Goal: Task Accomplishment & Management: Use online tool/utility

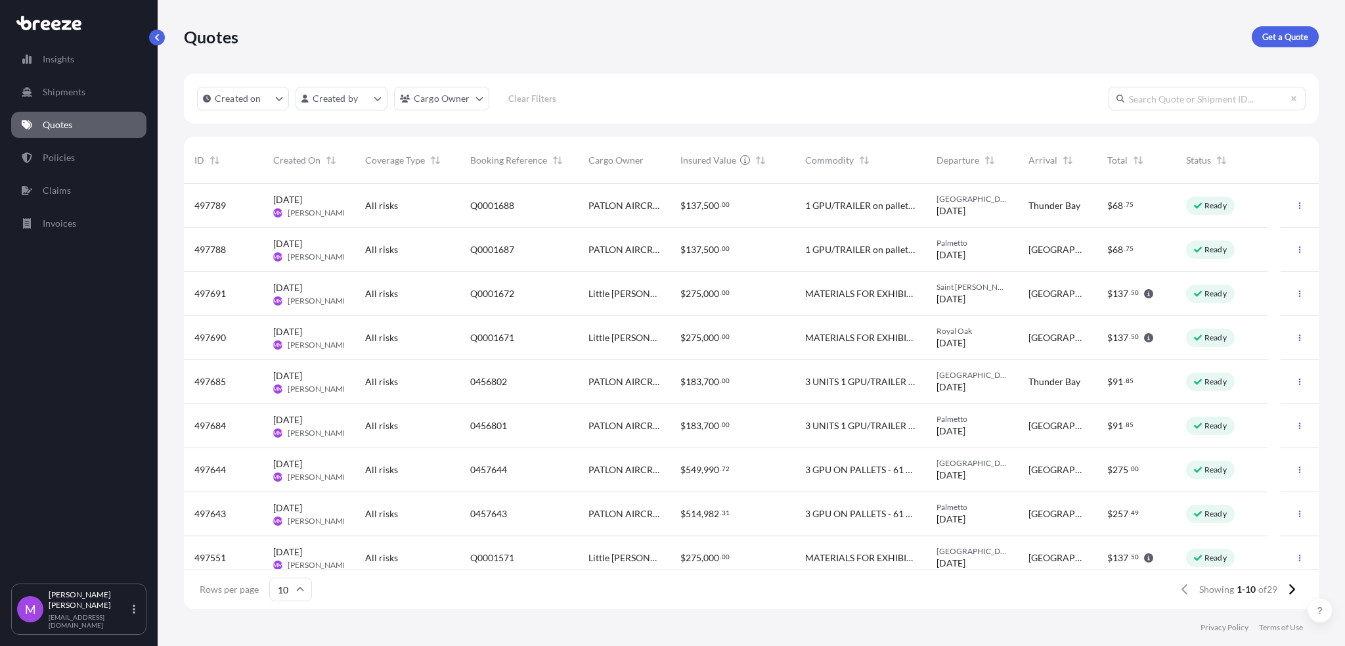
scroll to position [419, 1121]
click at [45, 118] on p "Quotes" at bounding box center [58, 124] width 30 height 13
click at [93, 163] on link "Policies" at bounding box center [78, 158] width 135 height 26
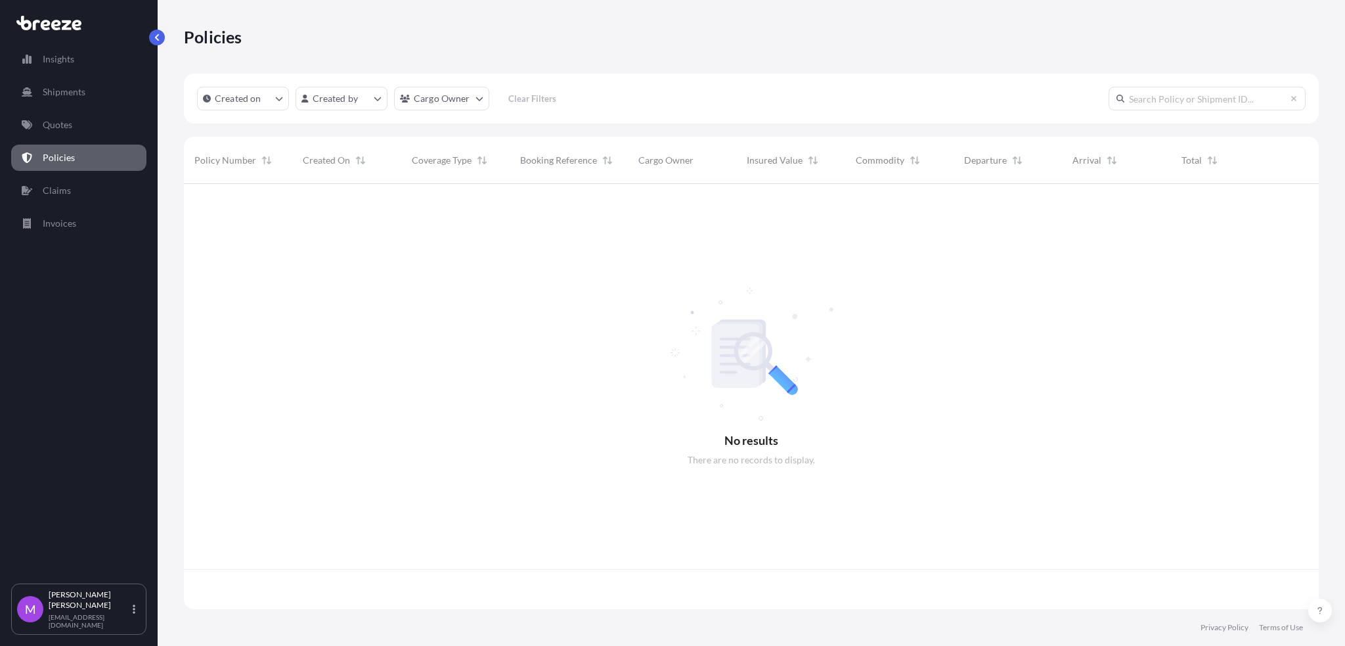
scroll to position [419, 1121]
click at [72, 131] on p "Quotes" at bounding box center [58, 124] width 30 height 13
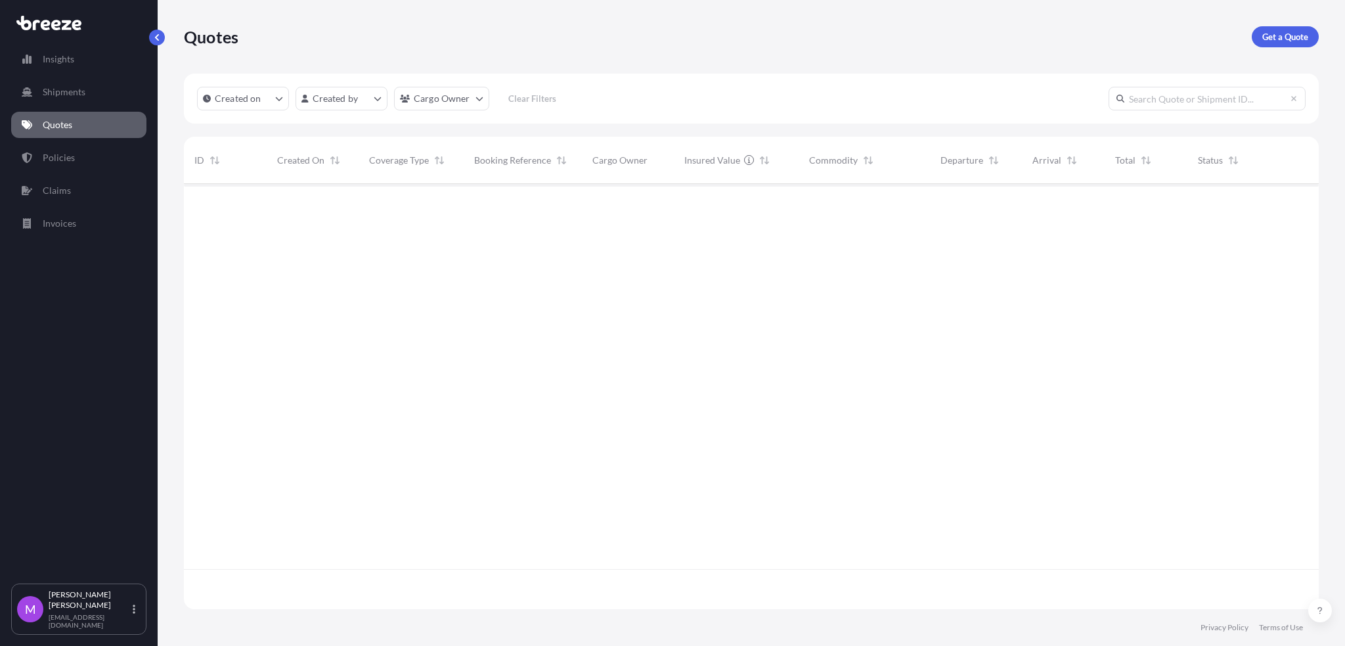
scroll to position [419, 1121]
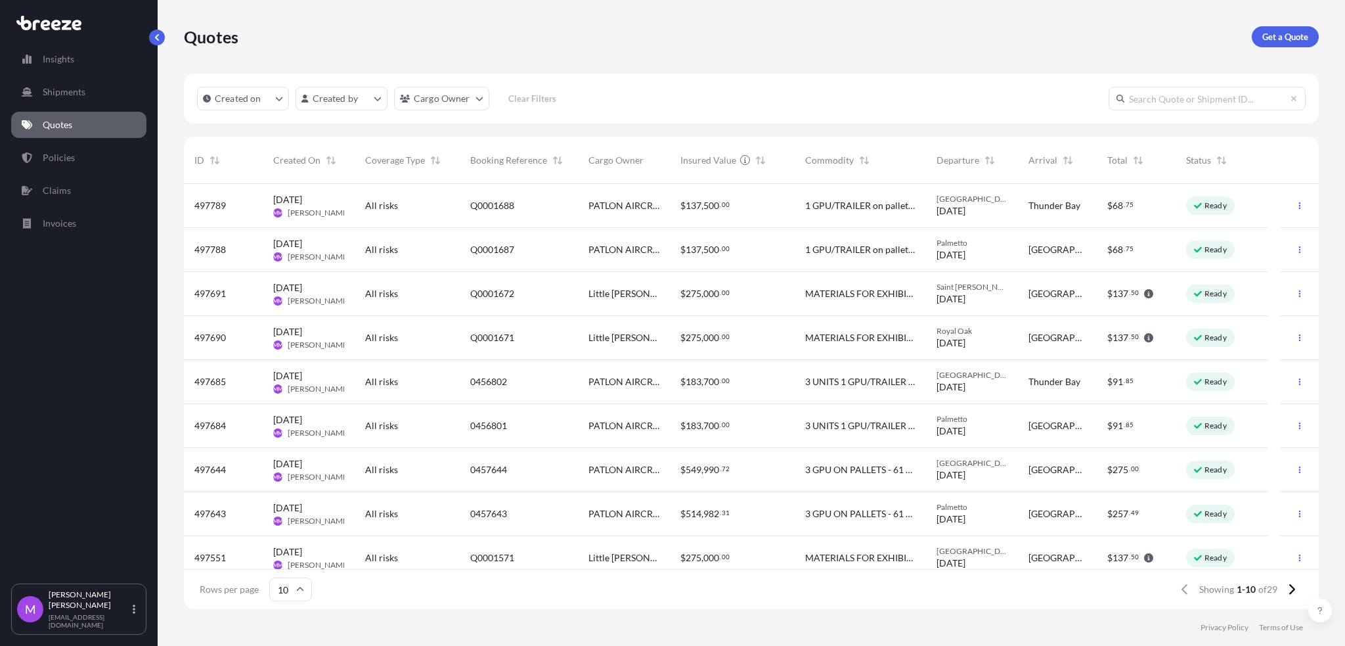
click at [470, 252] on span "Q0001687" at bounding box center [492, 249] width 44 height 13
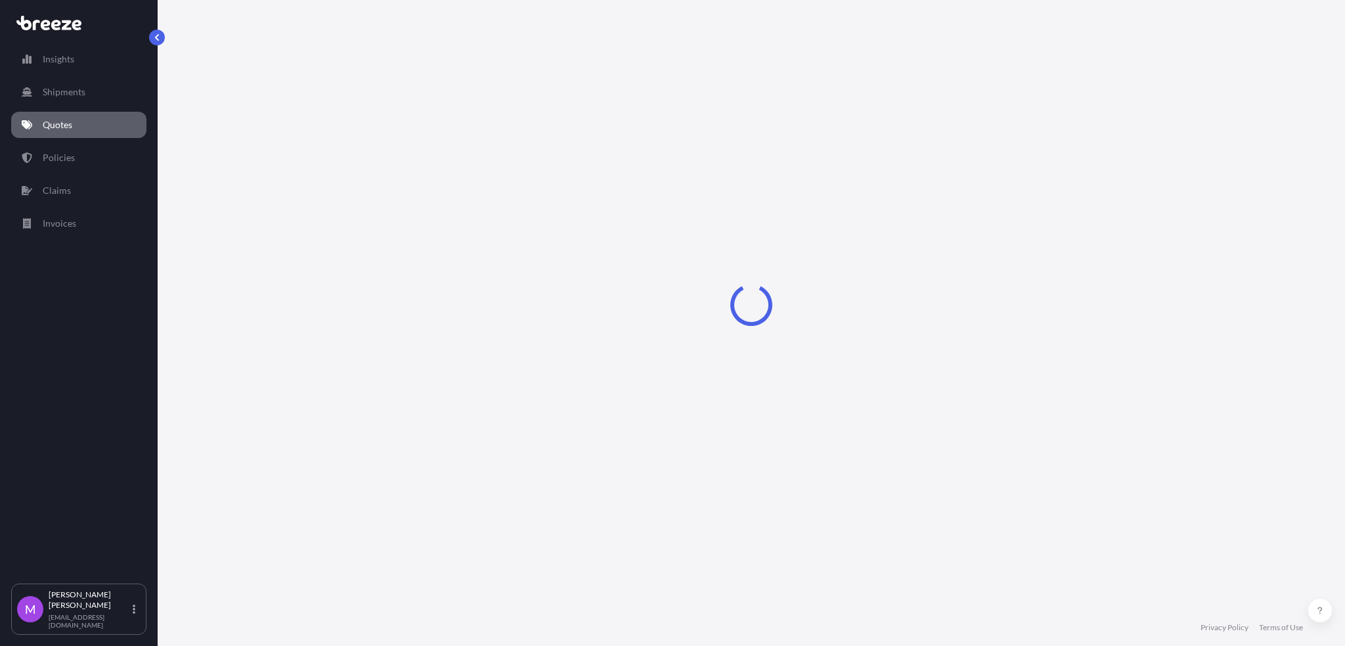
select select "Road"
select select "1"
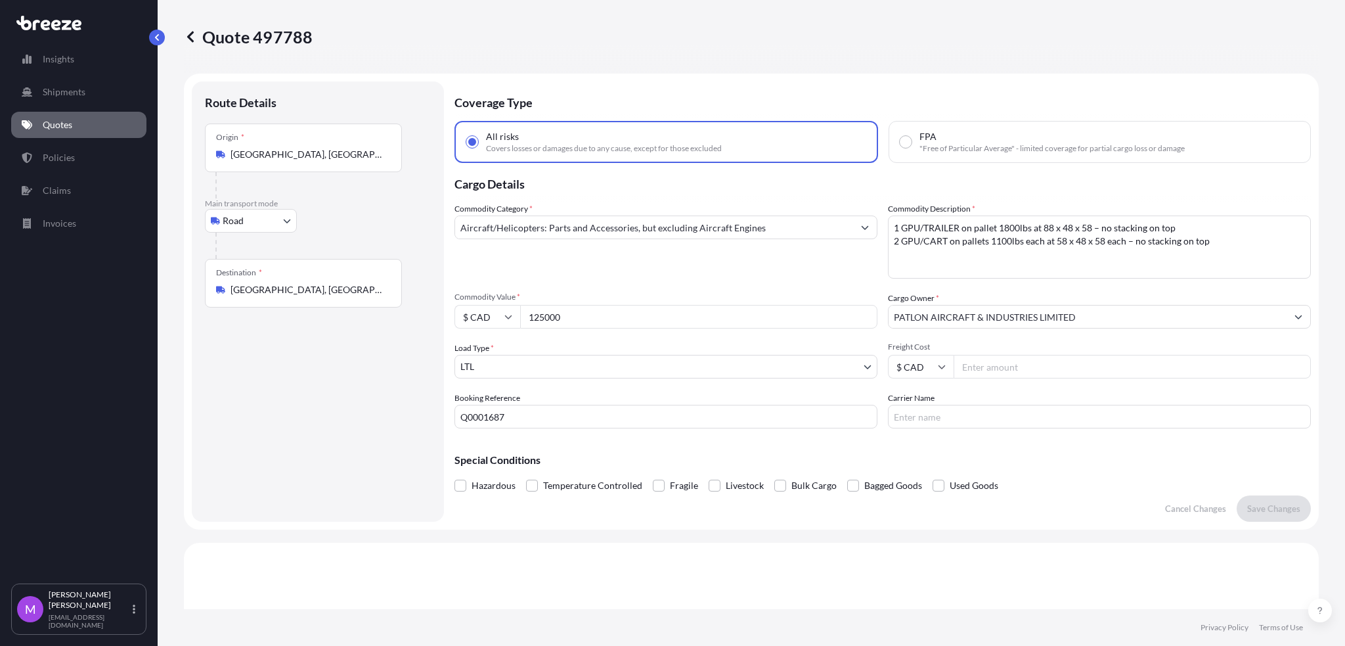
click at [498, 420] on input "Q0001687" at bounding box center [666, 417] width 423 height 24
click at [478, 423] on input "Q0001687" at bounding box center [666, 417] width 423 height 24
click at [63, 125] on p "Quotes" at bounding box center [58, 124] width 30 height 13
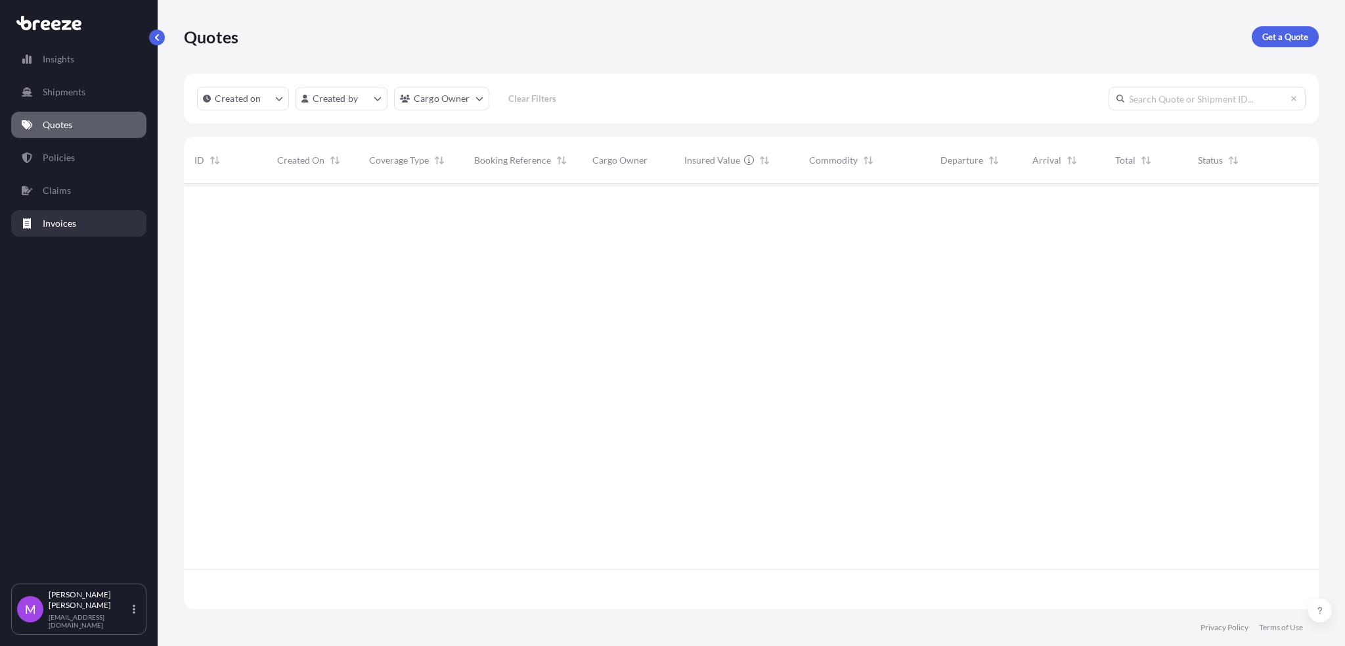
scroll to position [419, 1121]
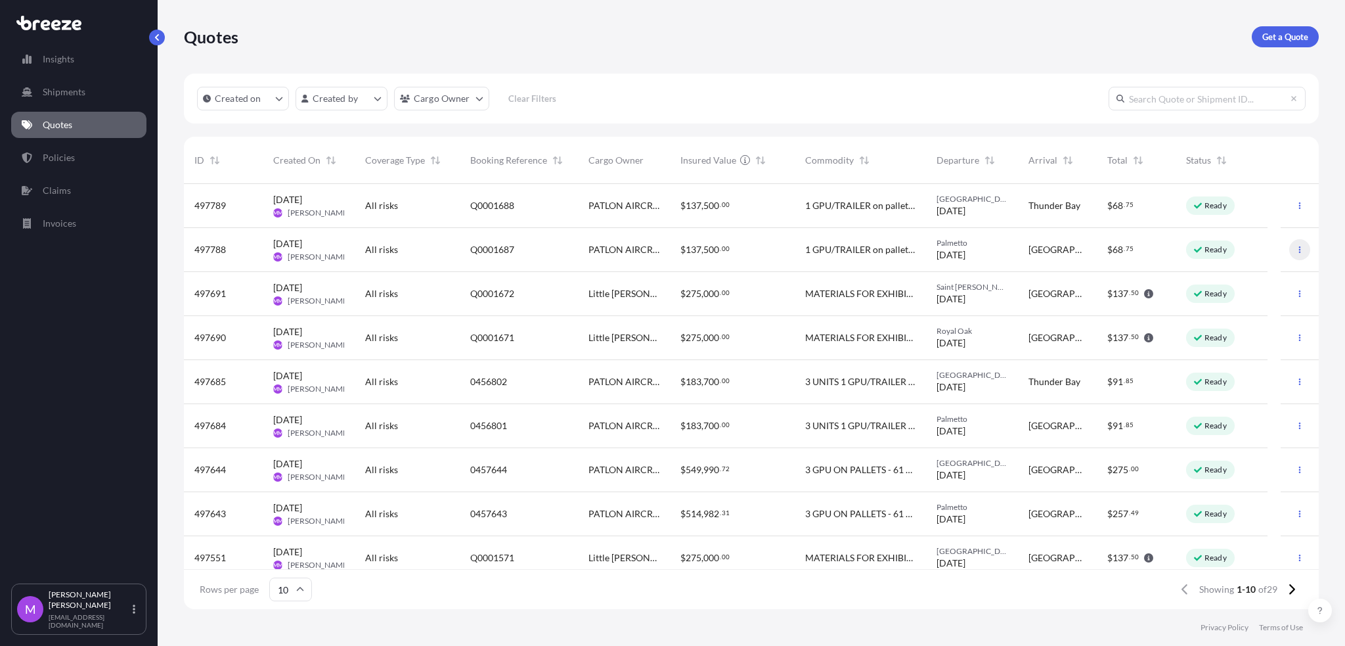
click at [1296, 253] on icon "button" at bounding box center [1300, 250] width 8 height 8
click at [1222, 269] on link "Duplicate quote" at bounding box center [1228, 275] width 100 height 21
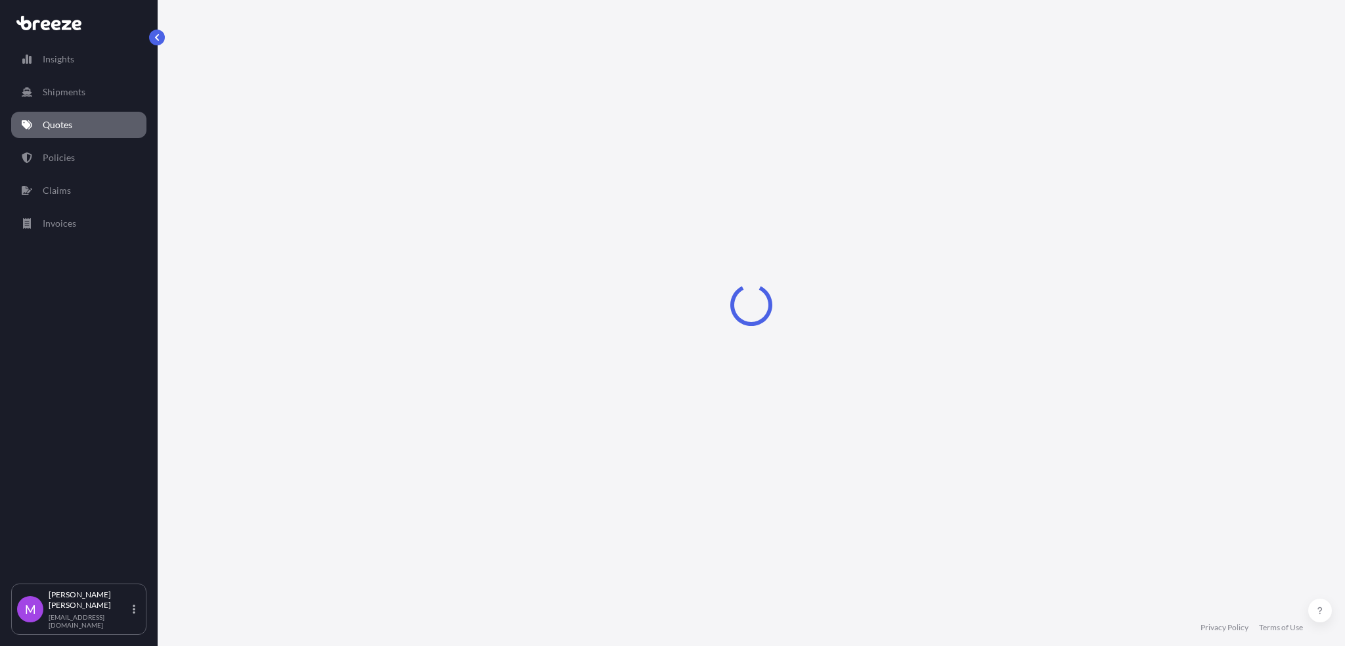
select select "Road"
select select "1"
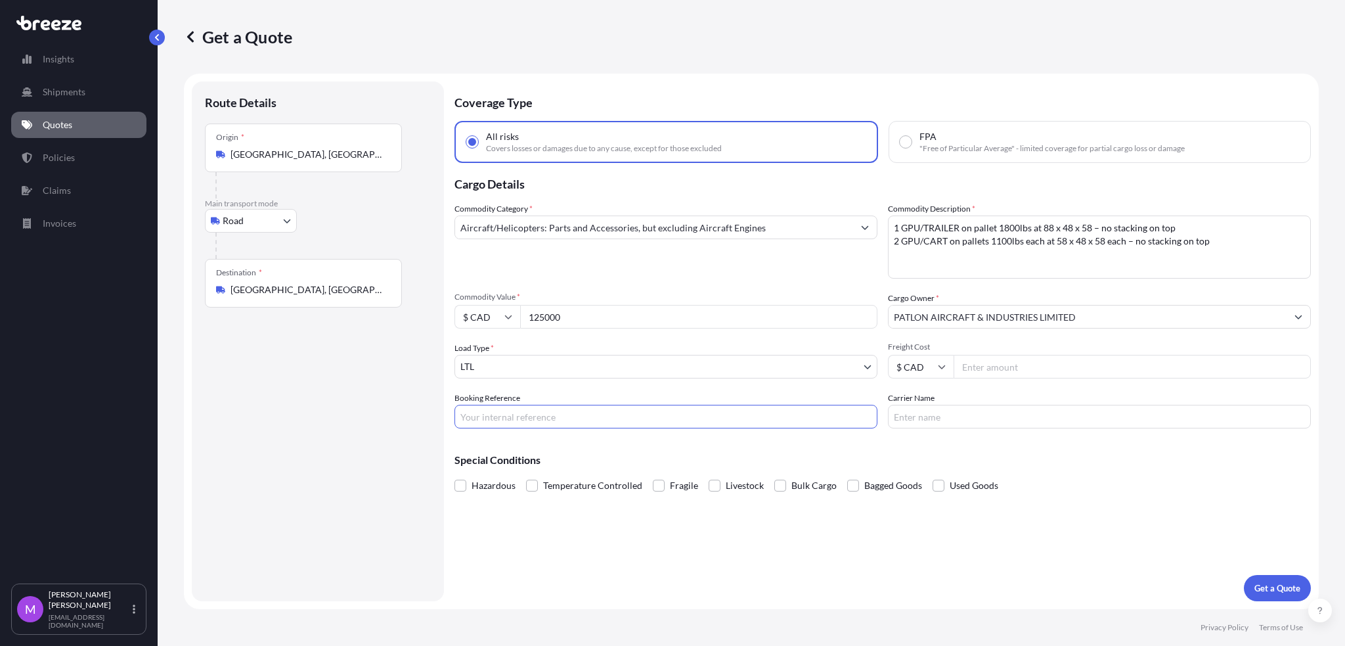
click at [512, 416] on input "Booking Reference" at bounding box center [666, 417] width 423 height 24
paste input "Q0001695"
drag, startPoint x: 517, startPoint y: 420, endPoint x: 395, endPoint y: 424, distance: 122.2
click at [395, 424] on form "Route Details Place of loading Road Road Rail Origin * [GEOGRAPHIC_DATA], [GEOG…" at bounding box center [751, 341] width 1135 height 535
type input "Q0001694"
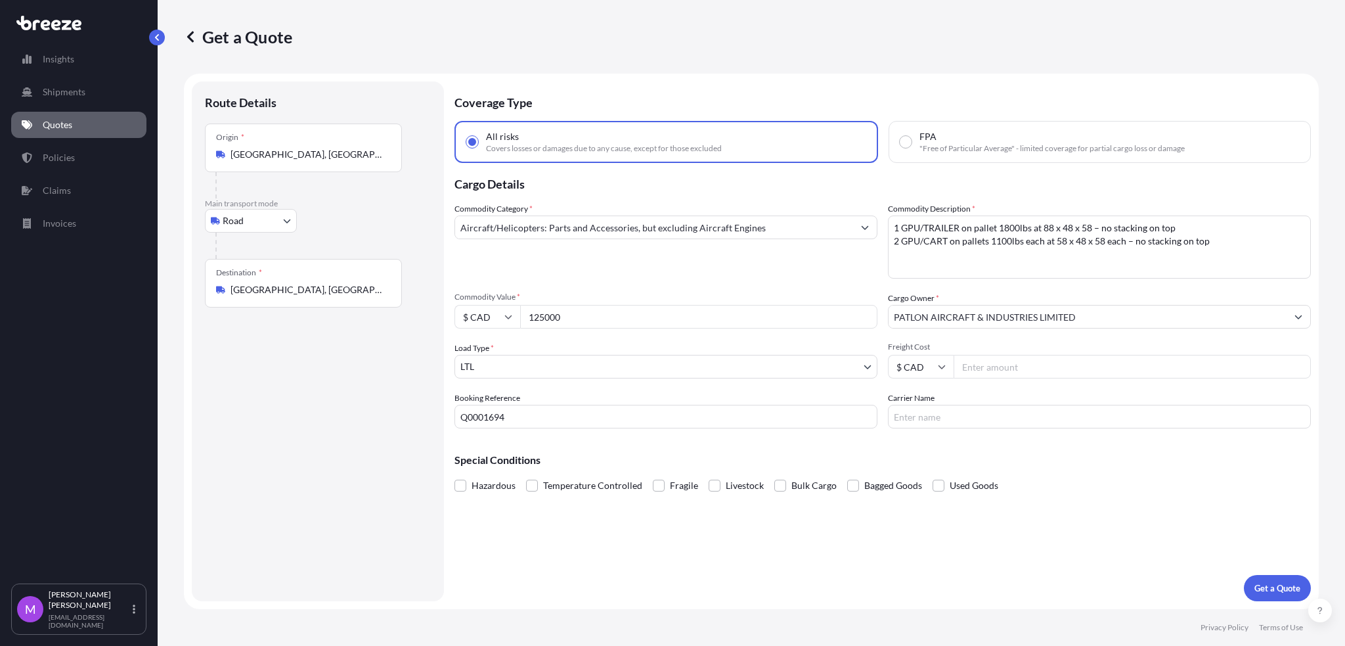
drag, startPoint x: 621, startPoint y: 313, endPoint x: 529, endPoint y: 309, distance: 91.4
click at [529, 309] on input "125000" at bounding box center [698, 317] width 357 height 24
paste input "50399.96"
type input "150399.96"
click at [1020, 247] on textarea "1 GPU/TRAILER on pallet 1800lbs at 88 x 48 x 58 – no stacking on top 2 GPU/CART…" at bounding box center [1099, 246] width 423 height 63
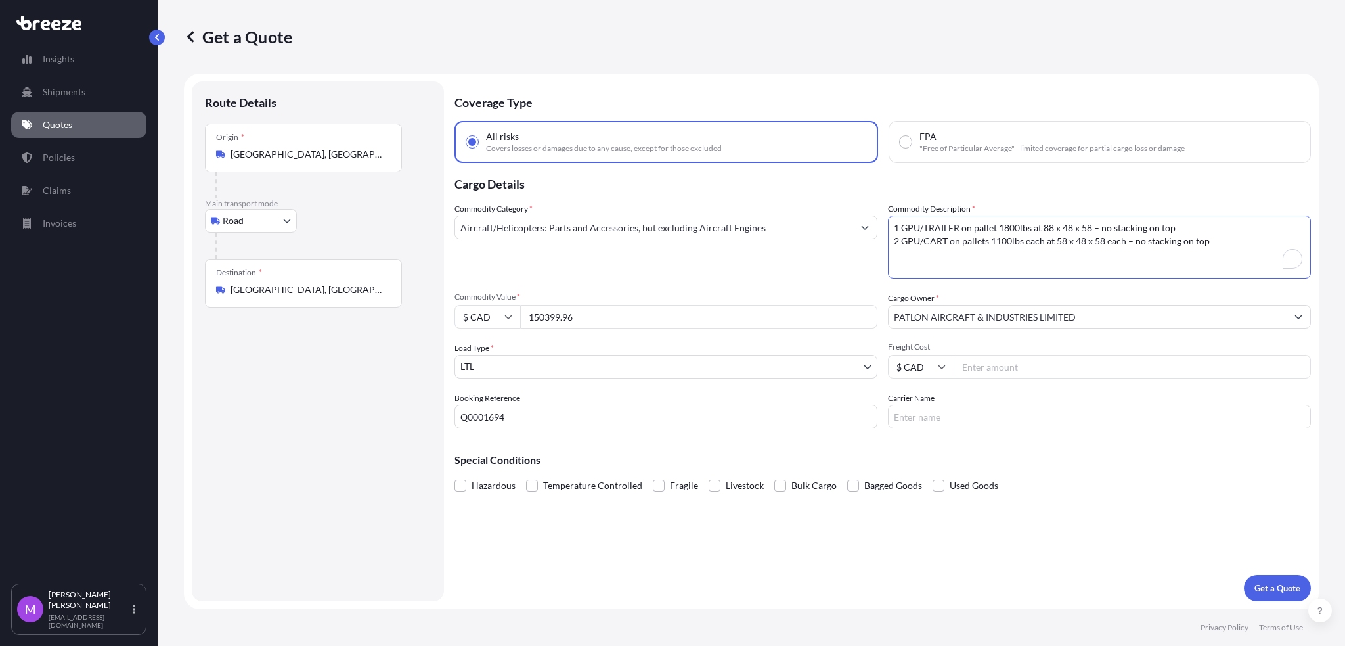
paste textarea "5 pallets total 1 GPU on pallet 1300lbs at 70 x 36 x 40 2 cable hoists at 1000l…"
type textarea "5 pallets total 1 GPU on pallet 1300lbs at 70 x 36 x 40 2 cable hoists at 1000l…"
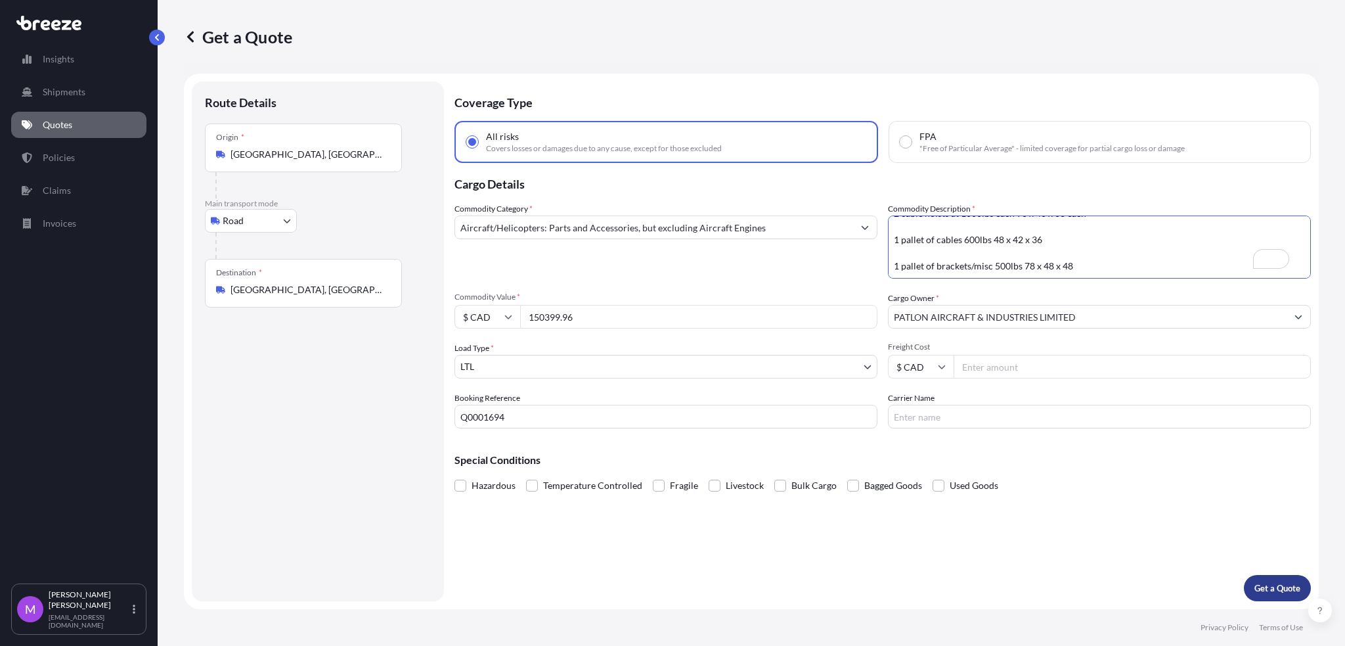
click at [1261, 587] on p "Get a Quote" at bounding box center [1278, 587] width 46 height 13
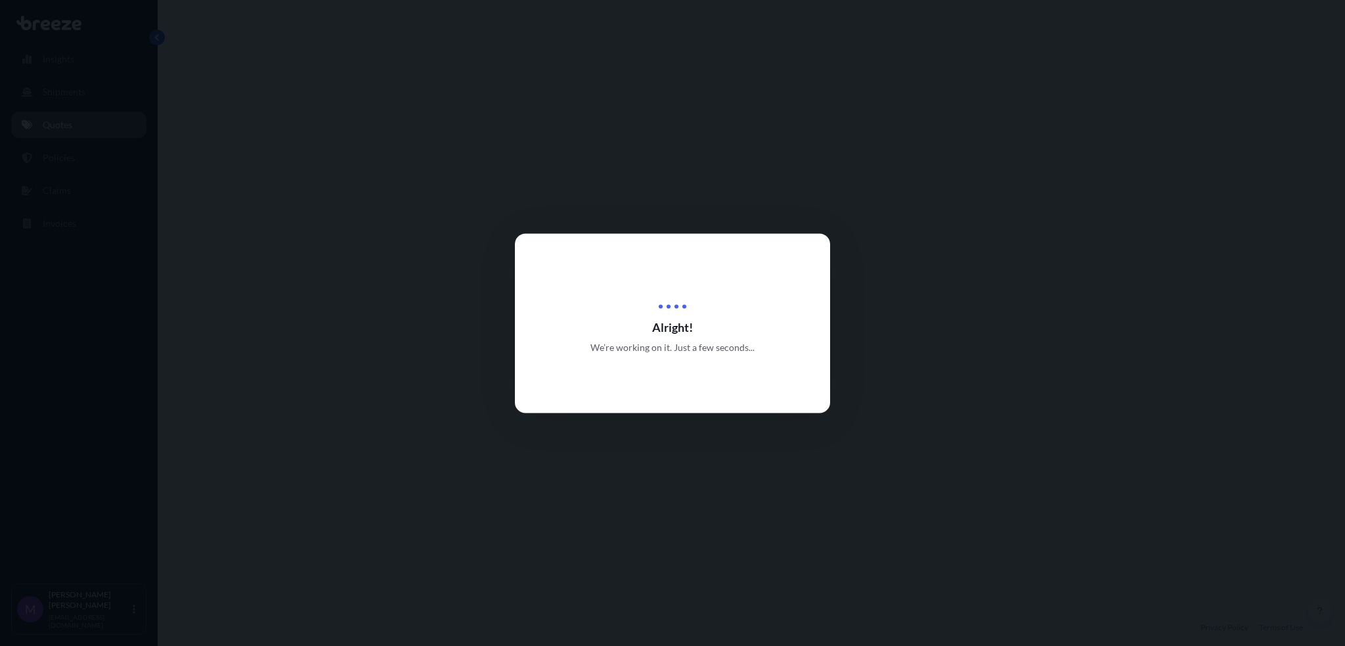
select select "Road"
select select "1"
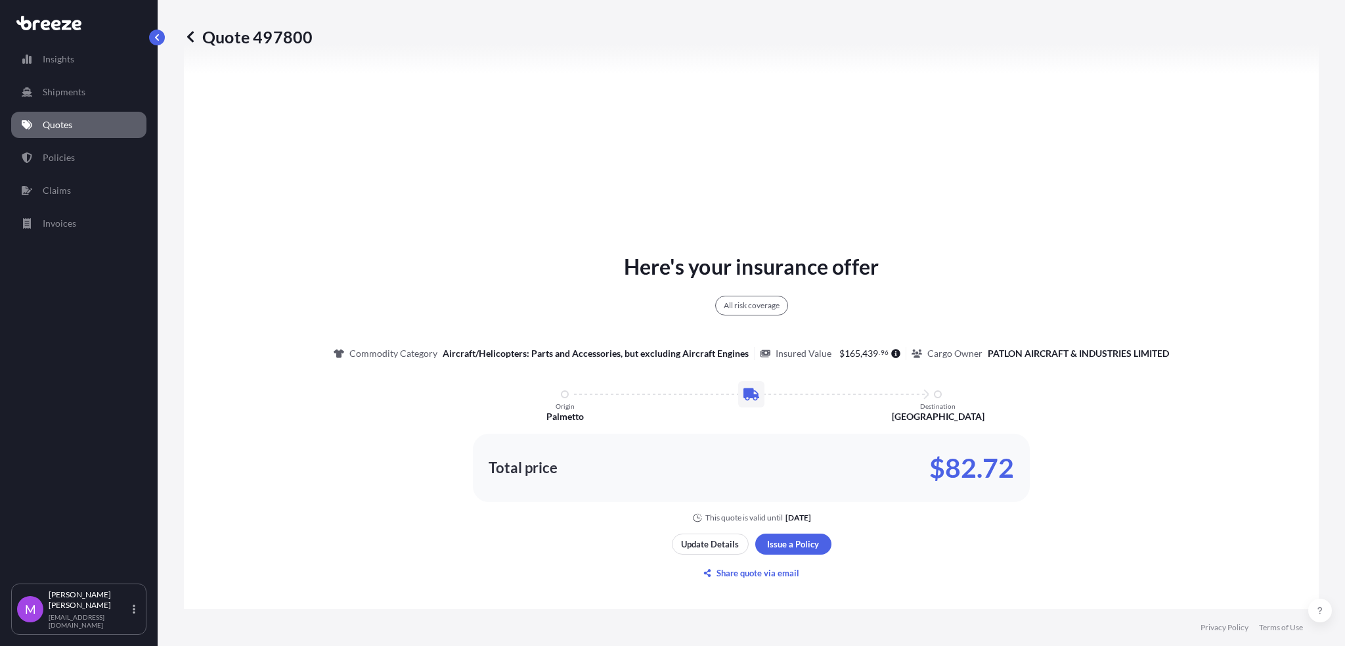
scroll to position [738, 0]
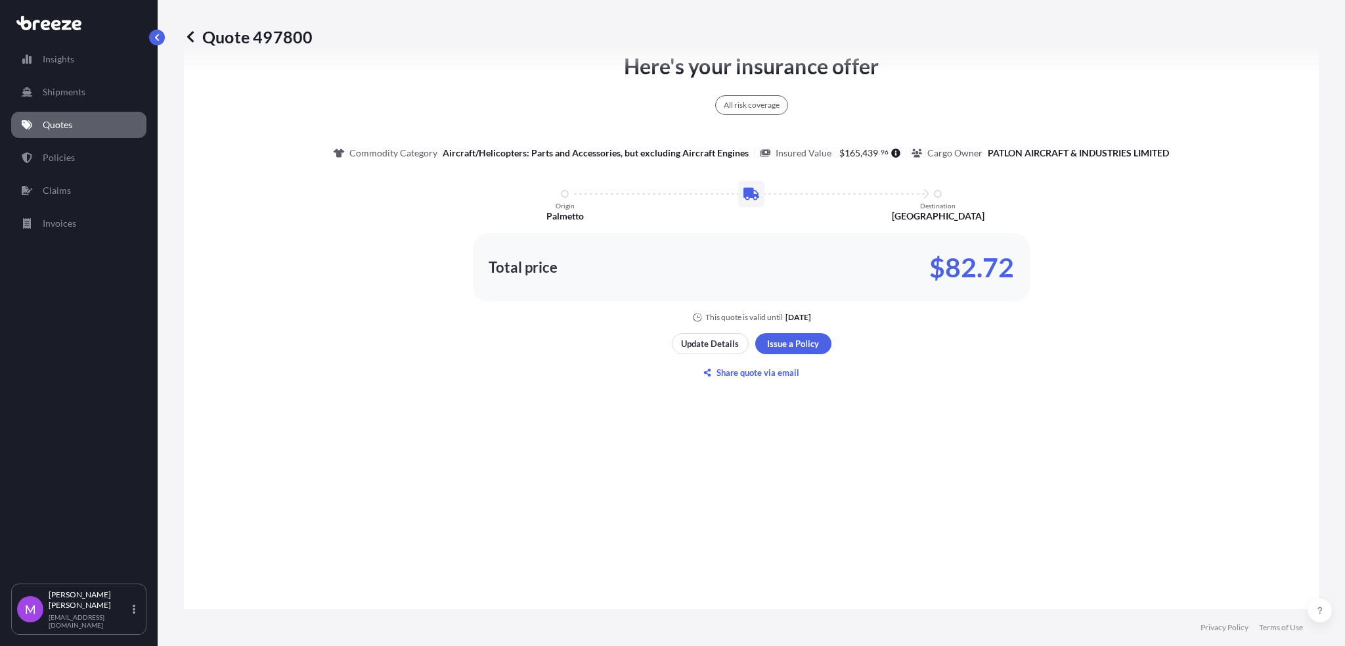
drag, startPoint x: 64, startPoint y: 403, endPoint x: 110, endPoint y: 215, distance: 192.9
click at [64, 397] on div "Insights Shipments Quotes Policies Claims Invoices" at bounding box center [78, 308] width 135 height 549
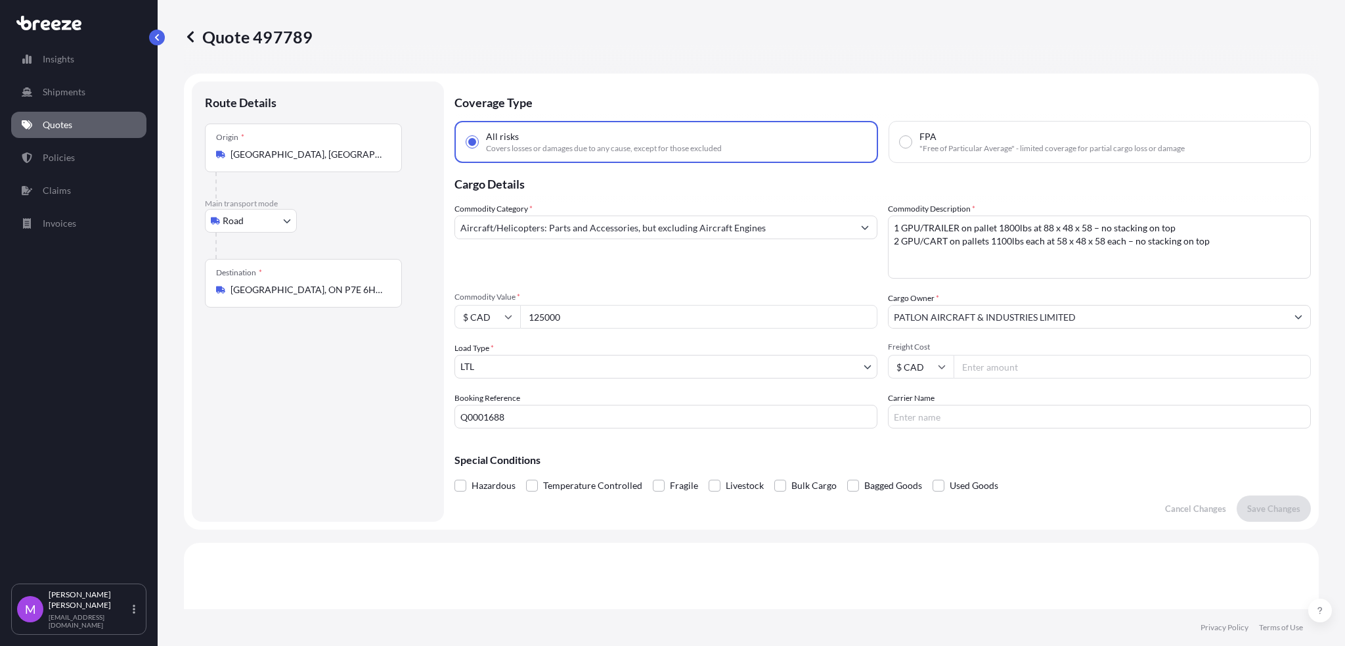
select select "Road"
select select "1"
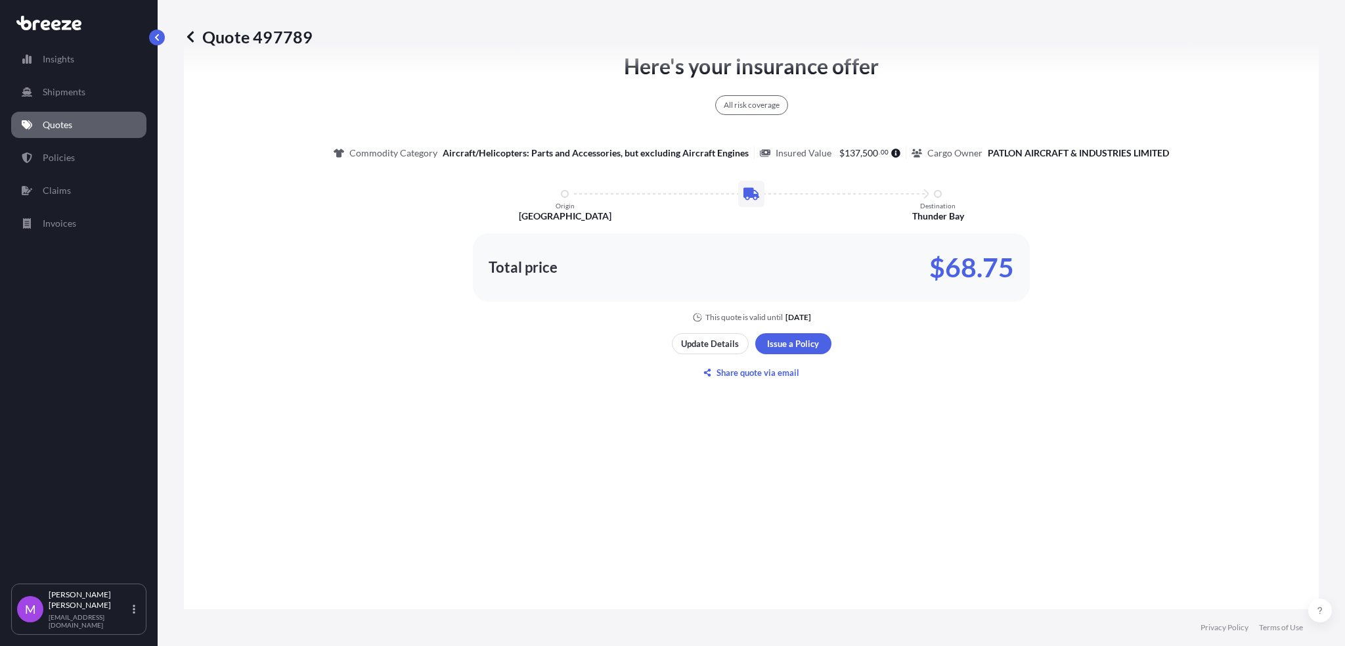
click at [65, 120] on p "Quotes" at bounding box center [58, 124] width 30 height 13
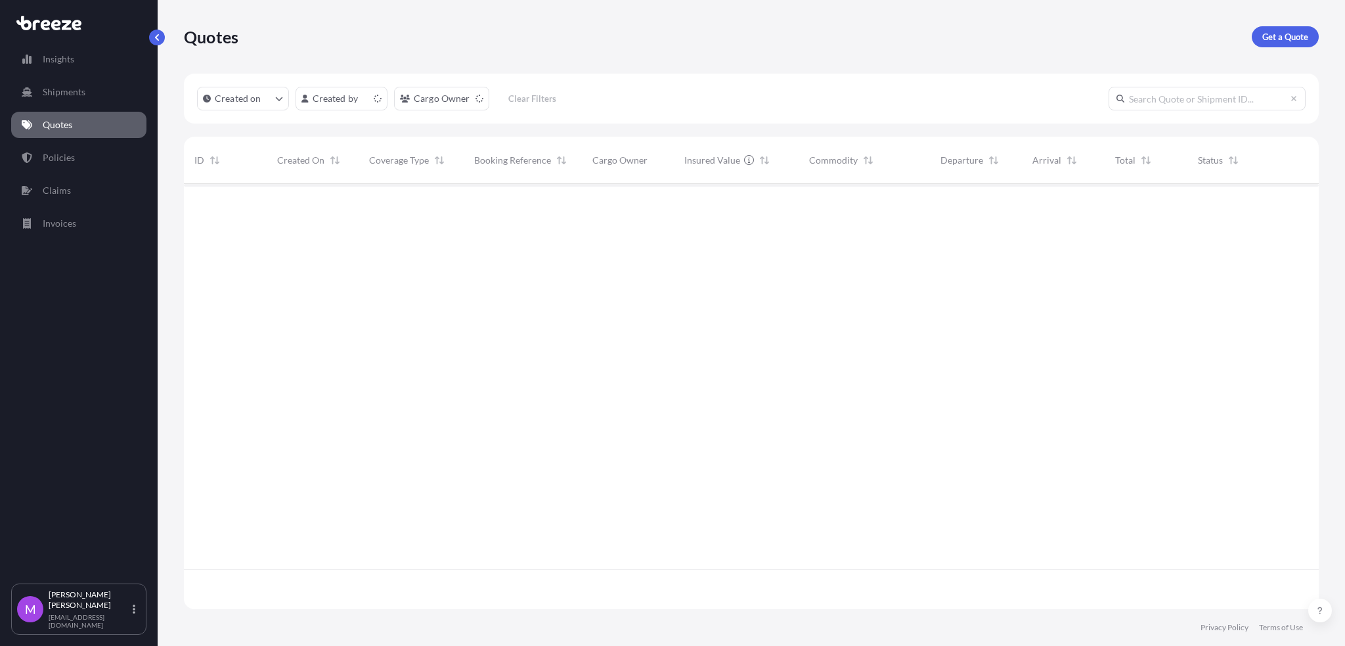
scroll to position [419, 1121]
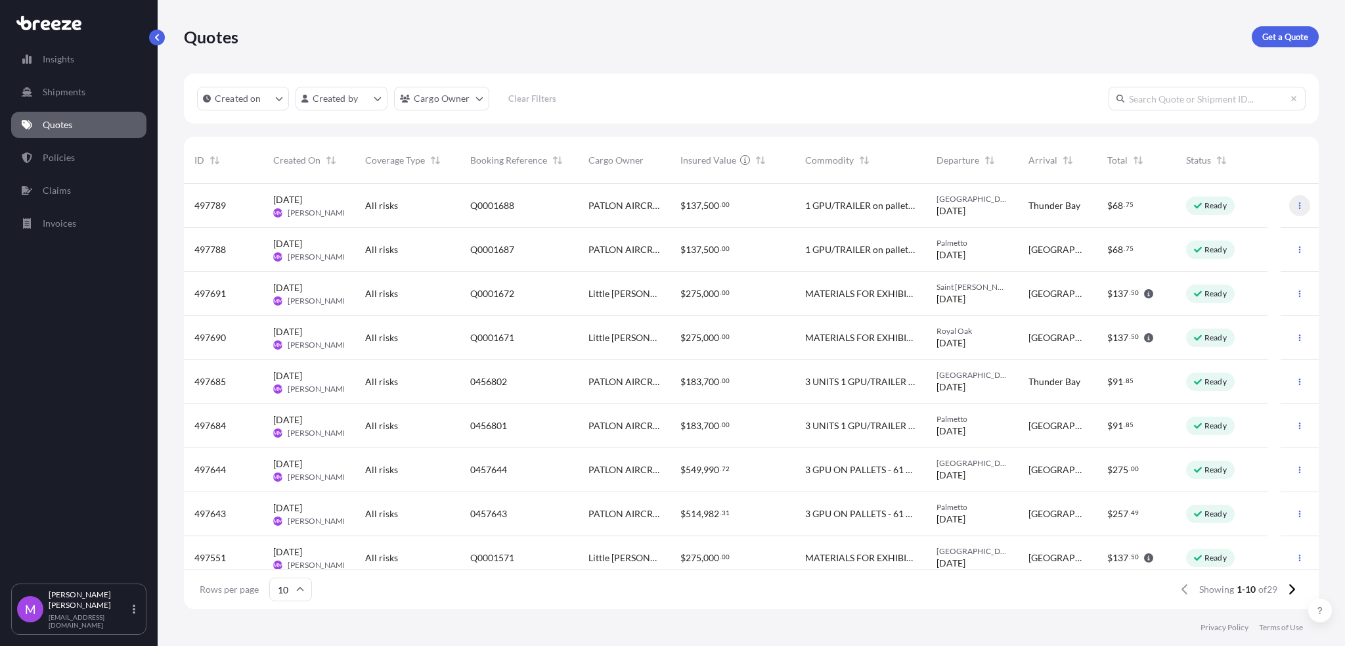
click at [1296, 208] on icon "button" at bounding box center [1300, 206] width 8 height 8
click at [1224, 233] on p "Duplicate quote" at bounding box center [1235, 231] width 66 height 13
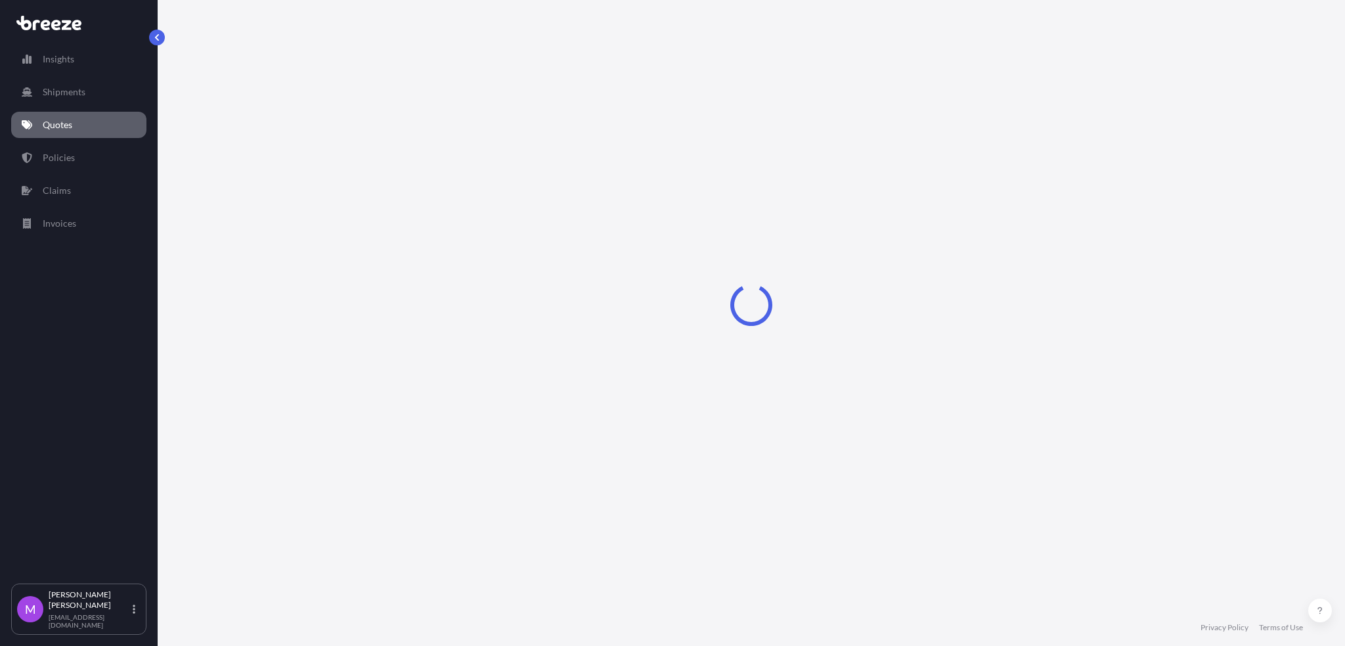
select select "Road"
select select "1"
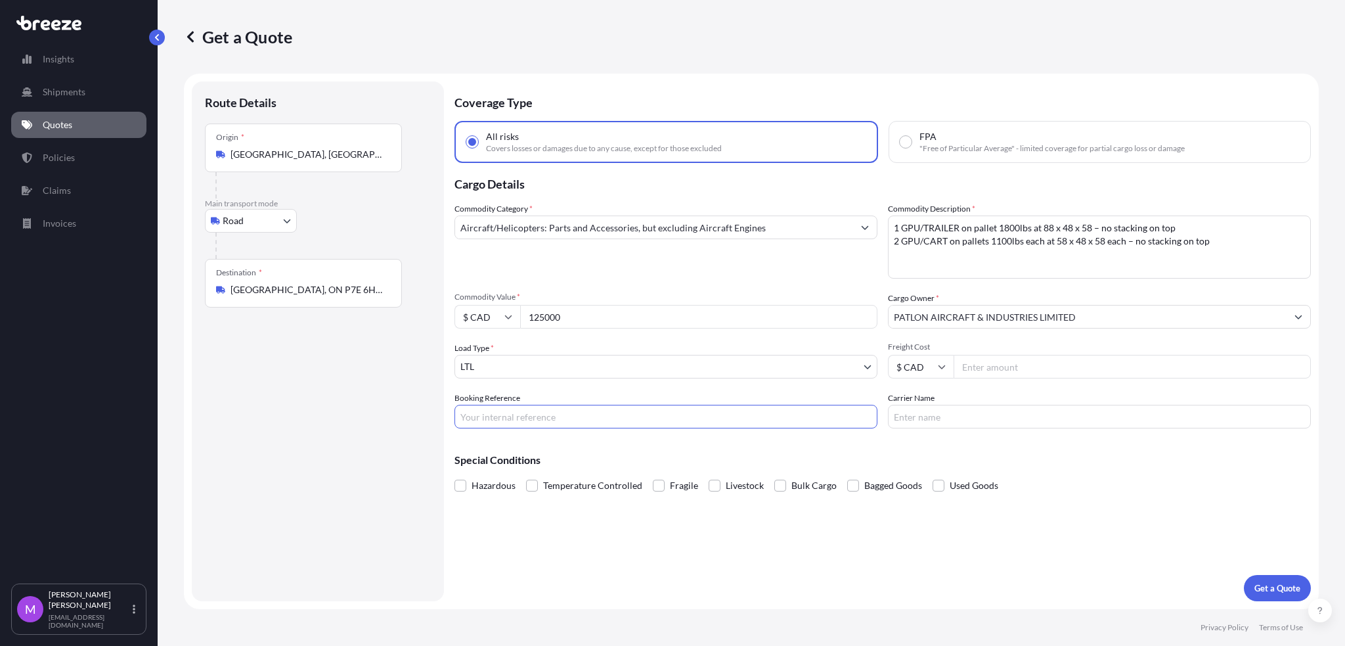
click at [549, 414] on input "Booking Reference" at bounding box center [666, 417] width 423 height 24
paste input "Q0001694"
type input "Q0001695"
click at [266, 292] on input "Thunder Bay, ON P7E 6H6, Canada" at bounding box center [308, 289] width 155 height 13
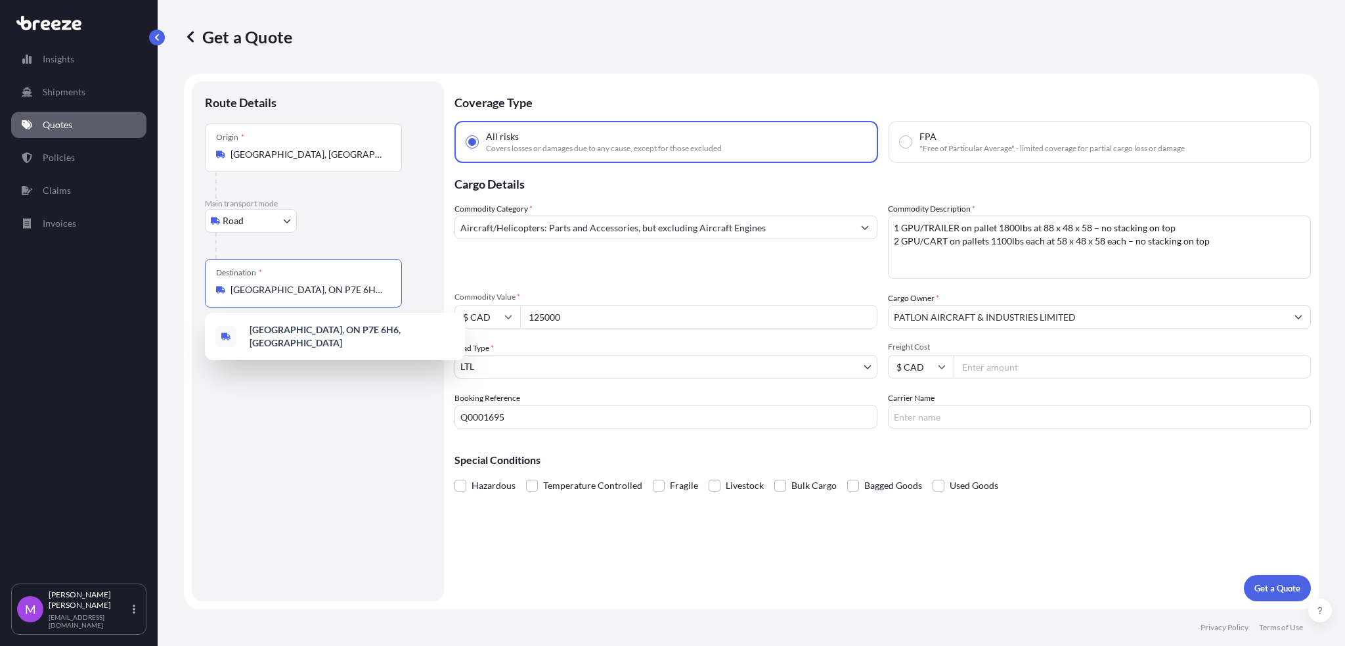
click at [266, 292] on input "Thunder Bay, ON P7E 6H6, Canada" at bounding box center [308, 289] width 155 height 13
paste input "DORVAL QC H4S 1Y9"
click at [332, 338] on span "Dorval, QC H4S 1Y9, Canada" at bounding box center [291, 333] width 82 height 13
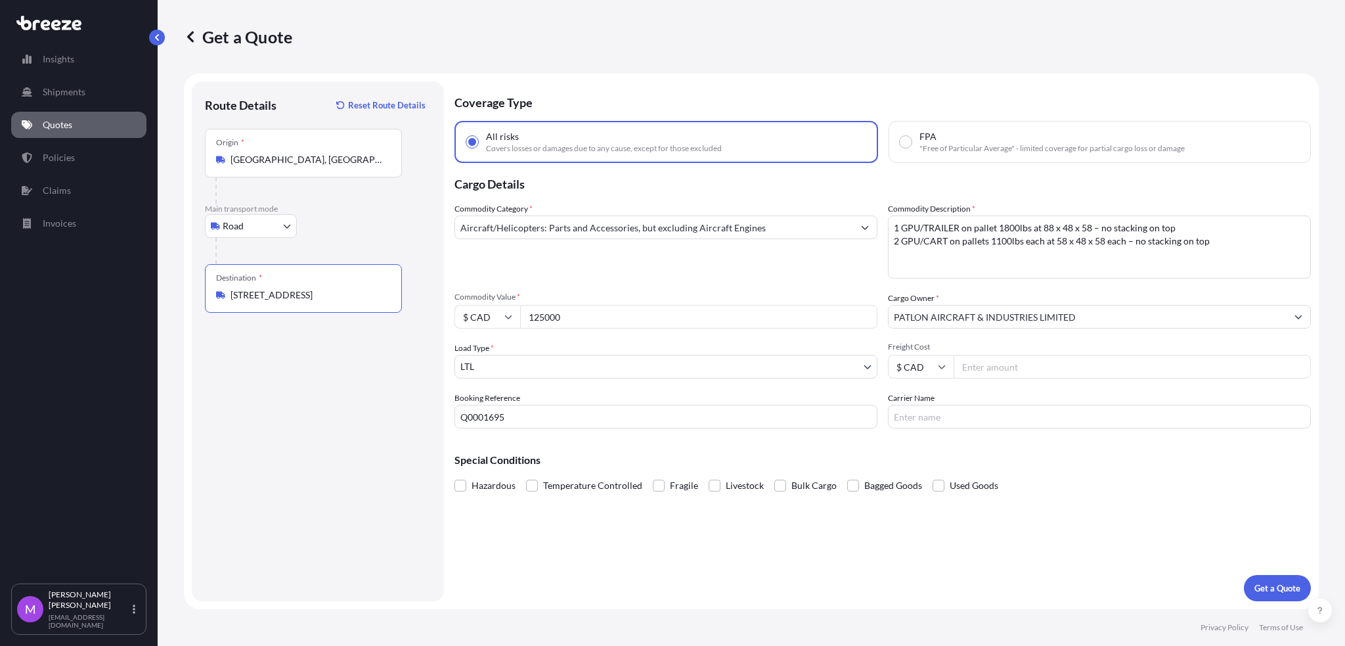
type input "Dorval, QC H4S 1Y9, Canada"
click at [320, 384] on div "Route Details Reset Route Details Place of loading Road Road Rail Origin * Halt…" at bounding box center [318, 341] width 226 height 493
click at [313, 404] on div "Route Details Reset Route Details Place of loading Road Road Rail Origin * Halt…" at bounding box center [318, 341] width 226 height 493
click at [1046, 258] on textarea "1 GPU/TRAILER on pallet 1800lbs at 88 x 48 x 58 – no stacking on top 2 GPU/CART…" at bounding box center [1099, 246] width 423 height 63
paste textarea "6 pallets total 1 GPU on pallet 1300lbs at 70 x 36 x 40 2 cable hoists at 1000l…"
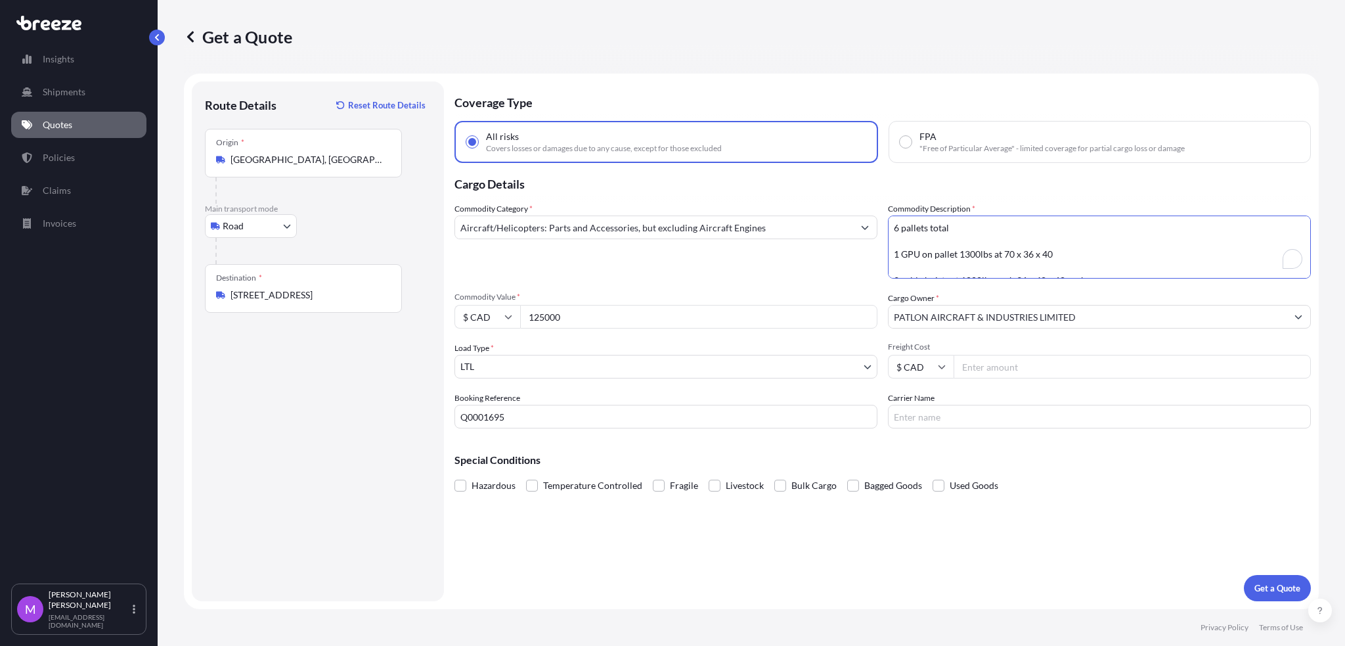
scroll to position [113, 0]
type textarea "6 pallets total 1 GPU on pallet 1300lbs at 70 x 36 x 40 2 cable hoists at 1000l…"
drag, startPoint x: 598, startPoint y: 317, endPoint x: 495, endPoint y: 315, distance: 102.5
click at [495, 315] on div "$ CAD 125000" at bounding box center [666, 317] width 423 height 24
paste input "265489.36"
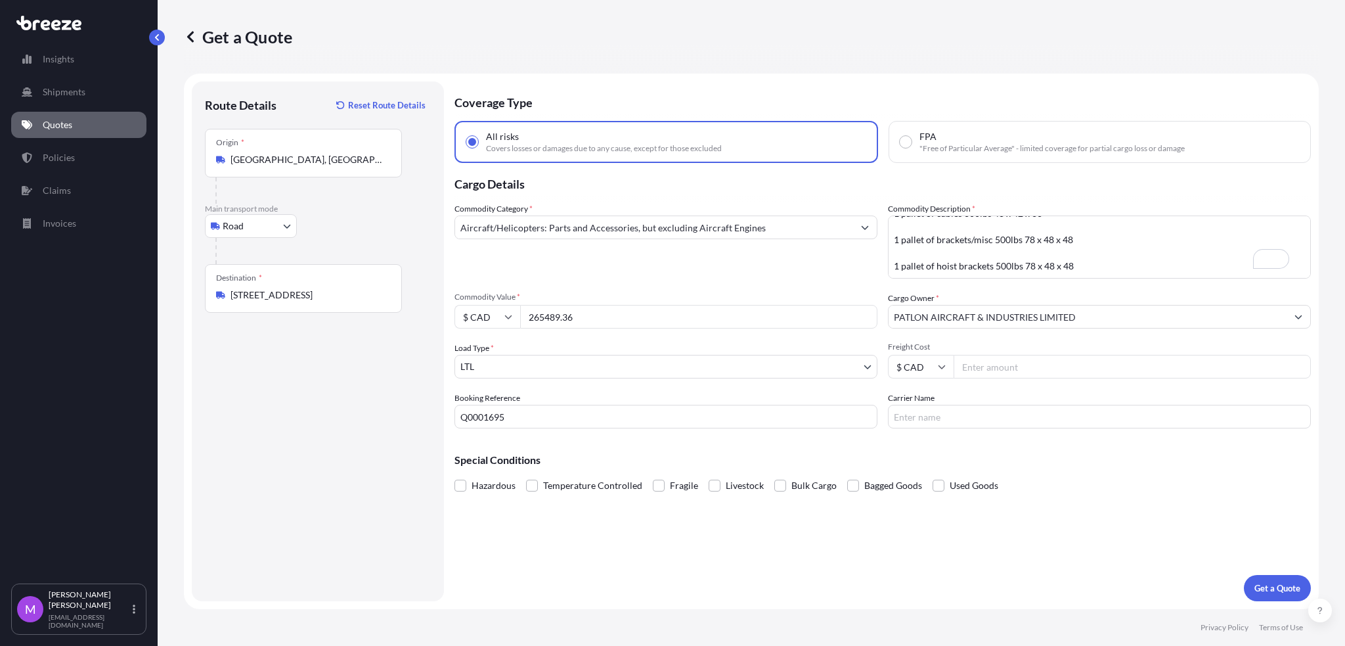
type input "265489.36"
click at [1285, 589] on p "Get a Quote" at bounding box center [1278, 587] width 46 height 13
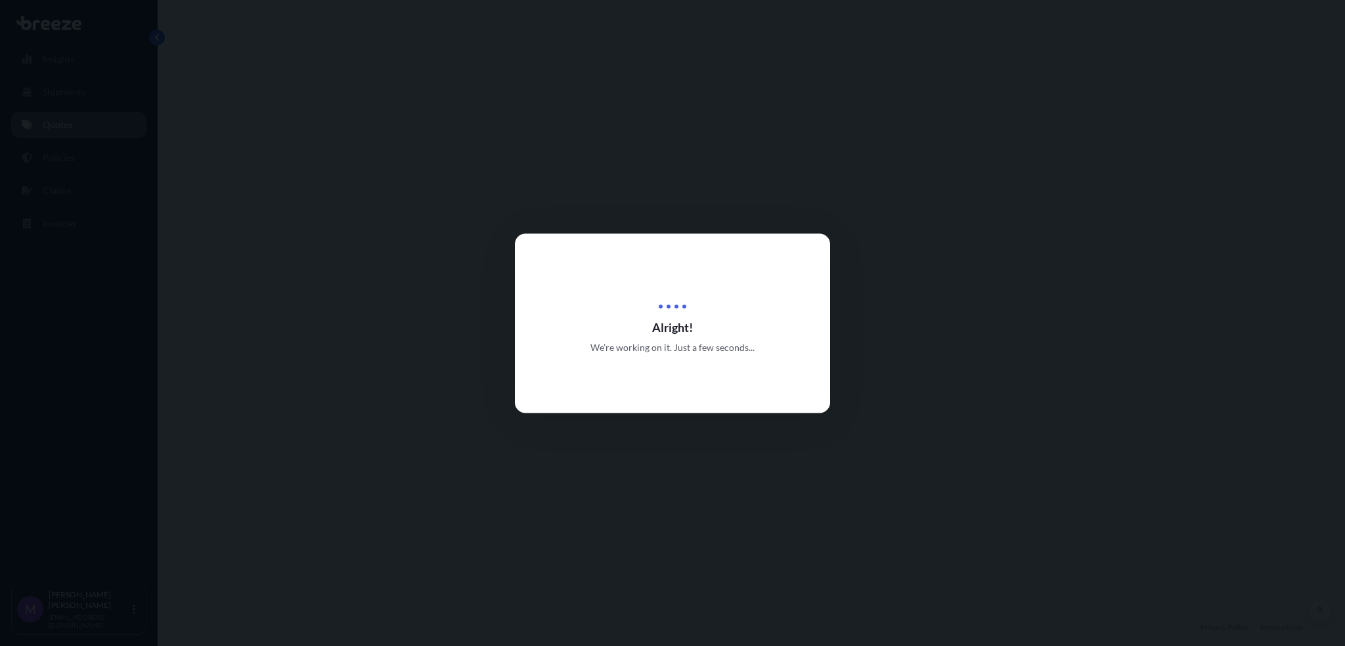
select select "Road"
select select "1"
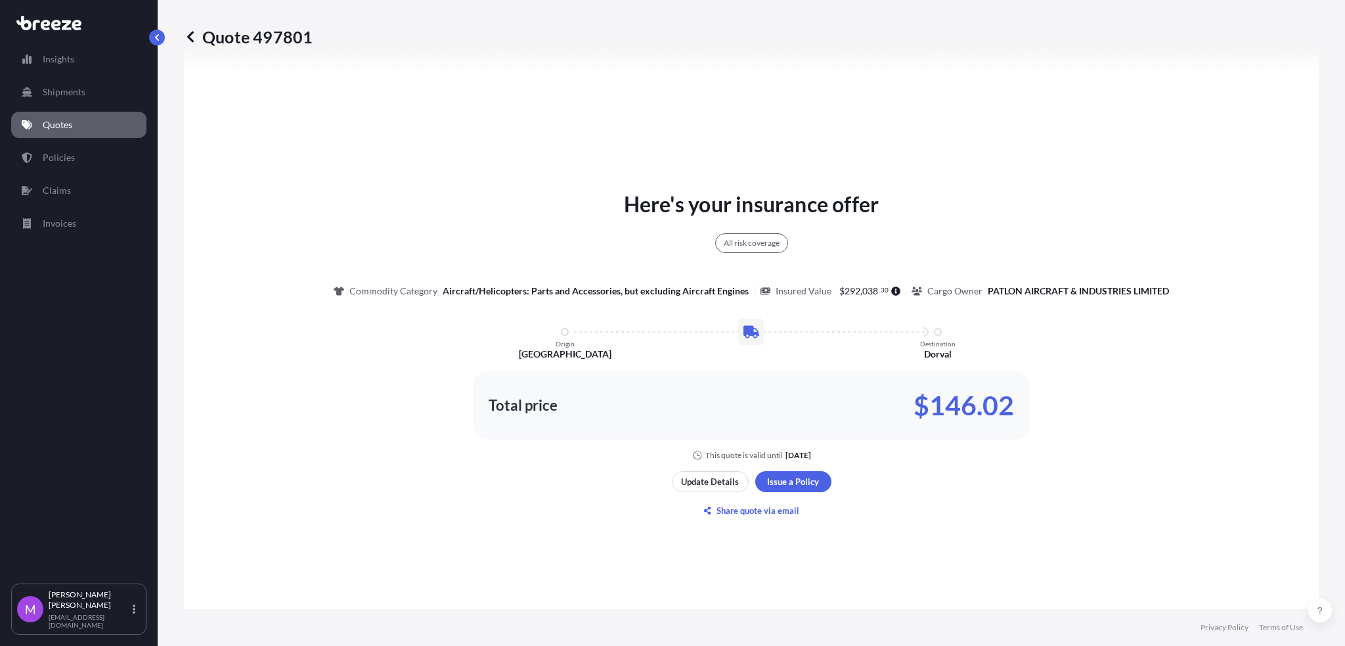
scroll to position [738, 0]
